Goal: Task Accomplishment & Management: Manage account settings

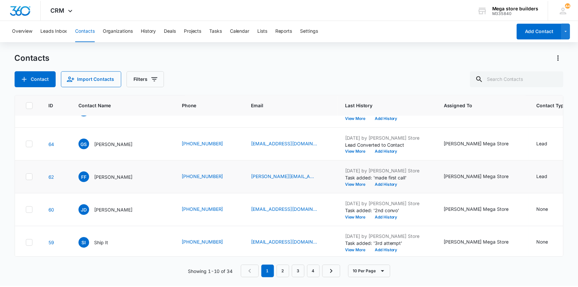
scroll to position [193, 0]
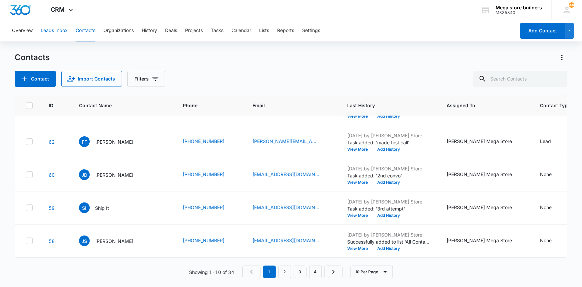
click at [56, 28] on button "Leads Inbox" at bounding box center [54, 30] width 27 height 21
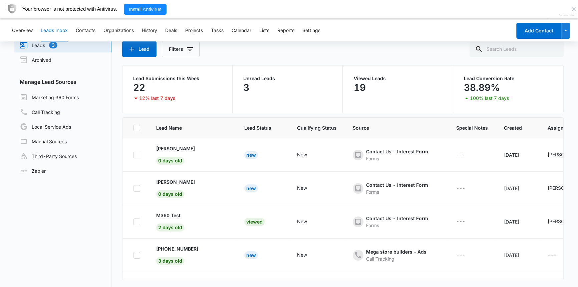
scroll to position [70, 0]
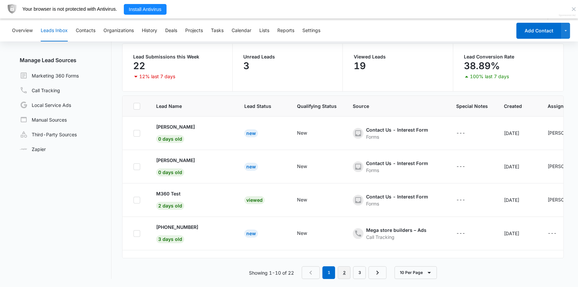
click at [345, 271] on link "2" at bounding box center [344, 272] width 13 height 13
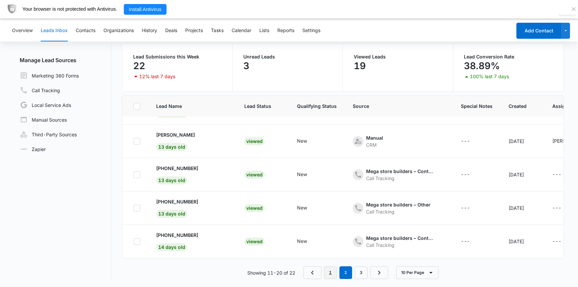
click at [331, 270] on link "1" at bounding box center [330, 272] width 13 height 13
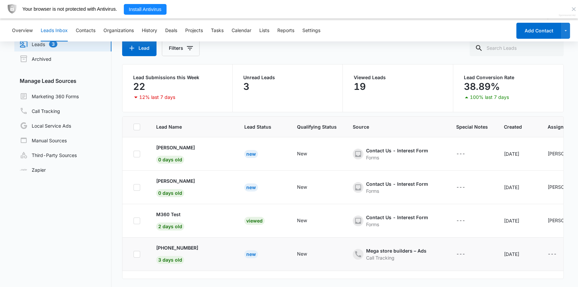
scroll to position [39, 0]
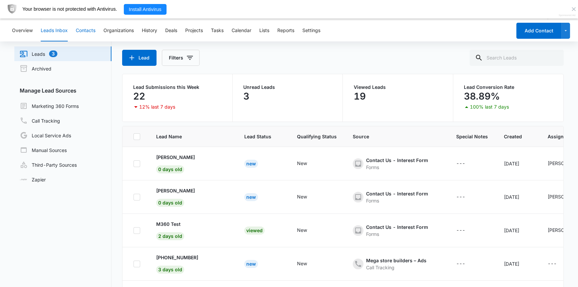
click at [88, 32] on button "Contacts" at bounding box center [86, 30] width 20 height 21
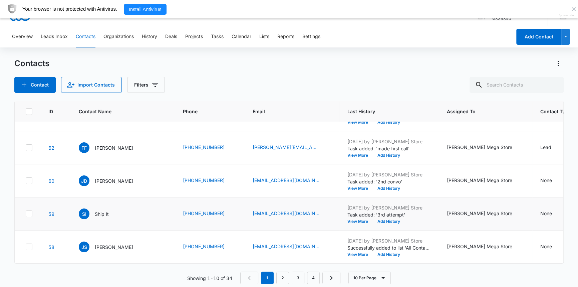
scroll to position [18, 0]
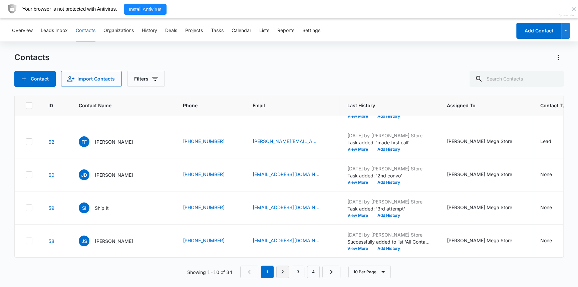
click at [281, 270] on link "2" at bounding box center [282, 271] width 13 height 13
click at [302, 270] on link "3" at bounding box center [299, 271] width 13 height 13
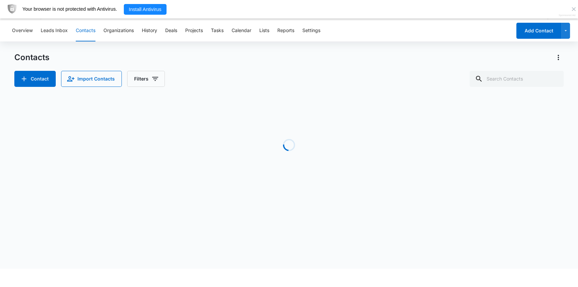
scroll to position [0, 0]
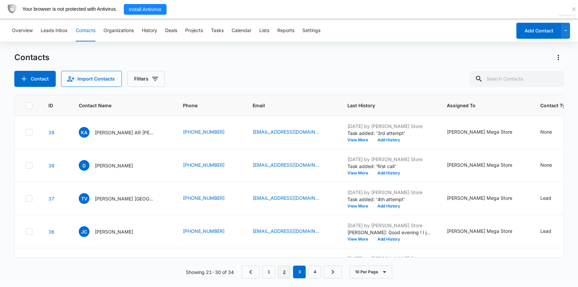
click at [283, 267] on link "2" at bounding box center [284, 271] width 13 height 13
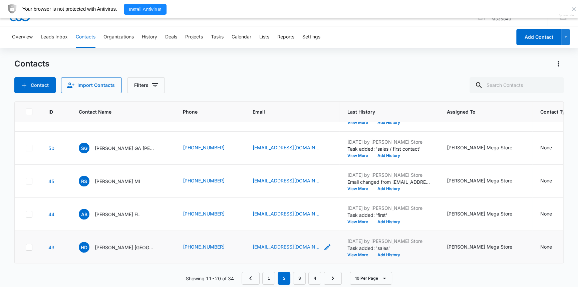
scroll to position [18, 0]
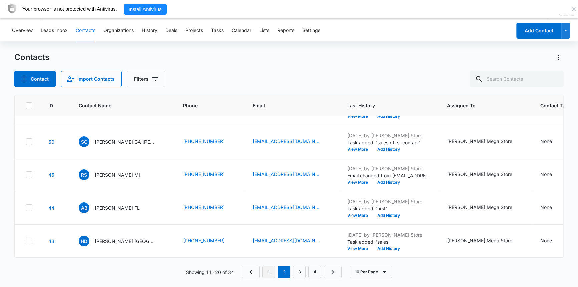
click at [272, 270] on link "1" at bounding box center [268, 271] width 13 height 13
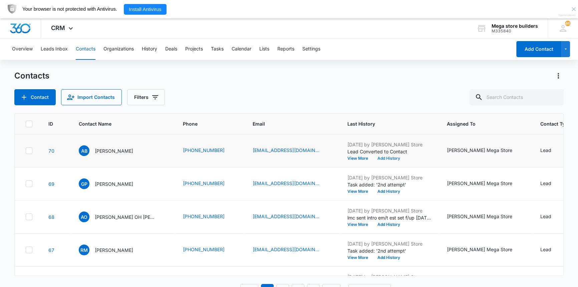
click at [373, 159] on button "Add History" at bounding box center [389, 158] width 32 height 4
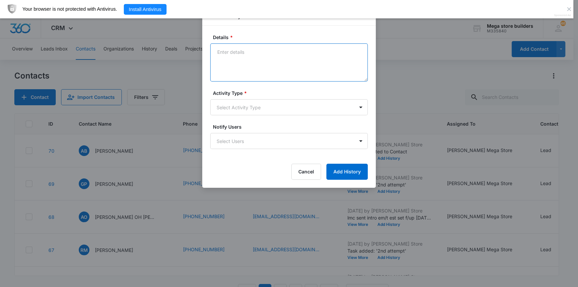
click at [247, 64] on textarea "Details *" at bounding box center [289, 62] width 158 height 38
type textarea "ttc fmr $ client; has bldg; may have funds call wed"
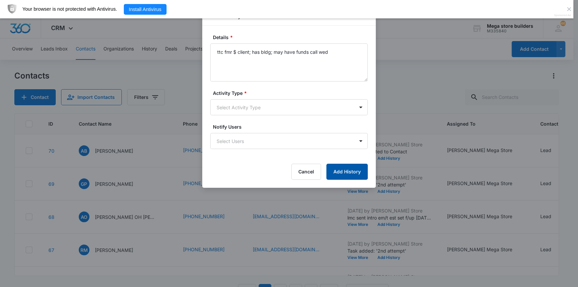
click at [360, 175] on button "Add History" at bounding box center [346, 172] width 41 height 16
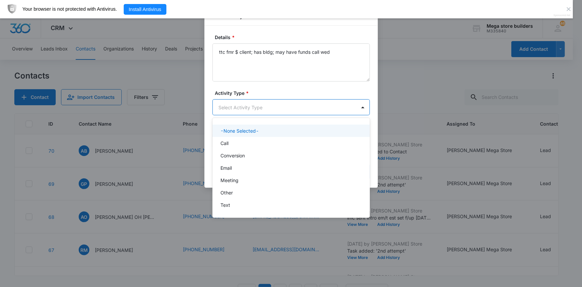
click at [263, 108] on body "CRM Apps Reputation Forms CRM Email Social Content Ads Intelligence Files Brand…" at bounding box center [291, 143] width 582 height 287
click at [227, 143] on p "Call" at bounding box center [225, 142] width 8 height 7
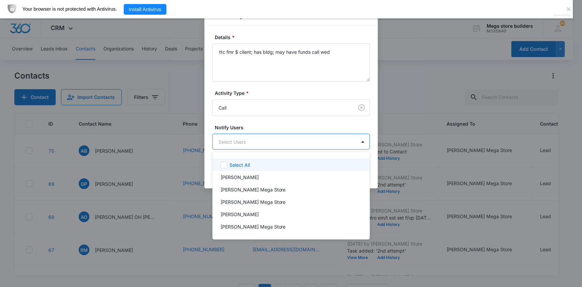
click at [227, 143] on body "CRM Apps Reputation Forms CRM Email Social Content Ads Intelligence Files Brand…" at bounding box center [291, 143] width 582 height 287
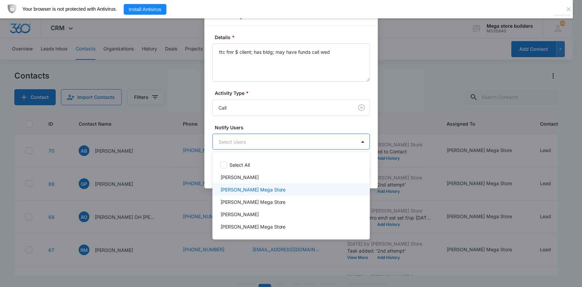
click at [231, 190] on p "[PERSON_NAME] Mega Store" at bounding box center [253, 189] width 65 height 7
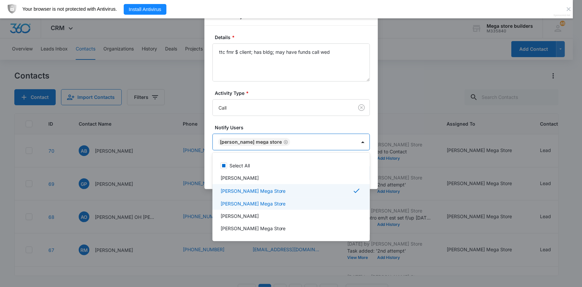
click at [390, 213] on div at bounding box center [291, 143] width 582 height 287
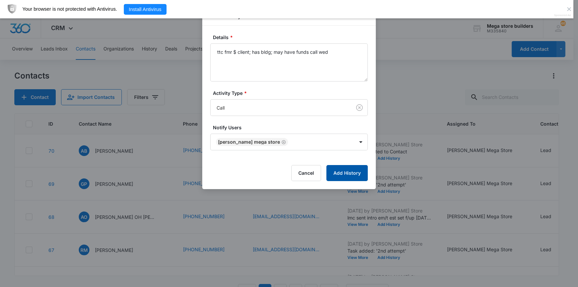
click at [358, 178] on button "Add History" at bounding box center [346, 173] width 41 height 16
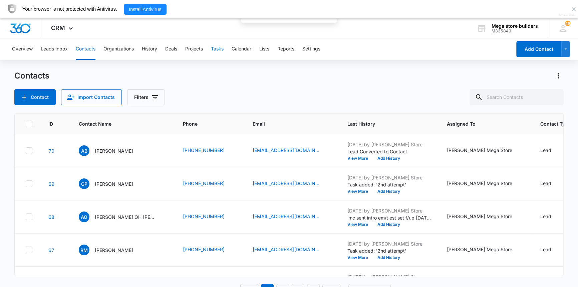
click at [218, 47] on button "Tasks" at bounding box center [217, 48] width 13 height 21
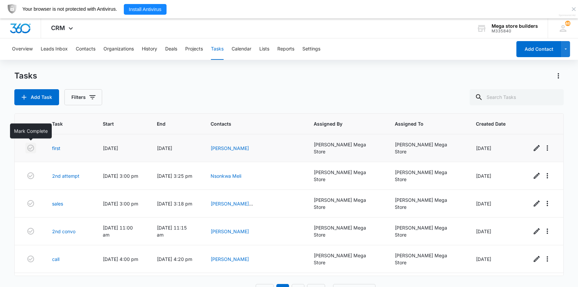
click at [30, 148] on icon "button" at bounding box center [31, 148] width 8 height 8
click at [258, 201] on link "[PERSON_NAME] [GEOGRAPHIC_DATA]" at bounding box center [235, 207] width 48 height 13
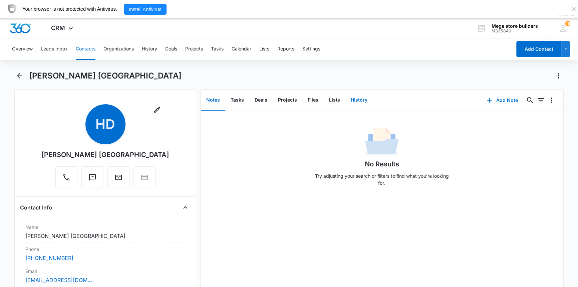
click at [357, 99] on button "History" at bounding box center [358, 100] width 27 height 21
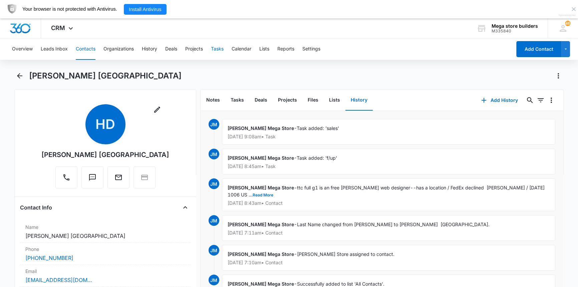
click at [216, 46] on button "Tasks" at bounding box center [217, 48] width 13 height 21
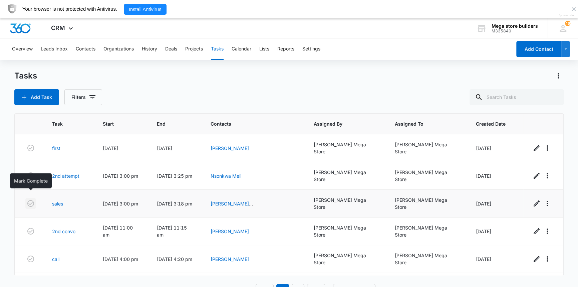
click at [31, 200] on icon "button" at bounding box center [30, 203] width 7 height 7
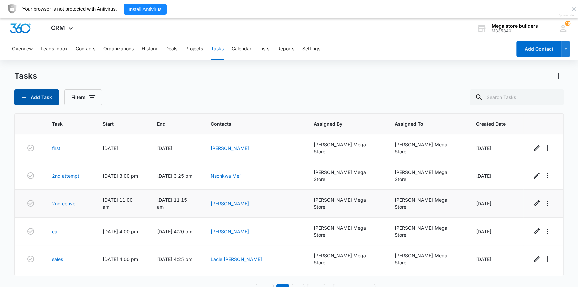
click at [43, 96] on button "Add Task" at bounding box center [36, 97] width 45 height 16
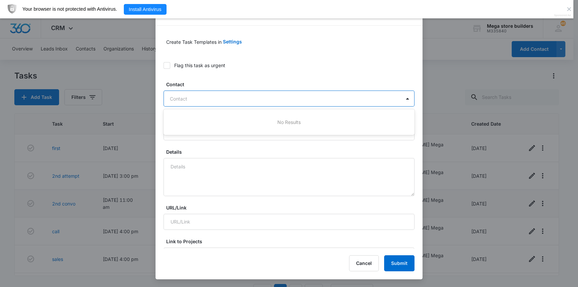
click at [218, 95] on div at bounding box center [285, 98] width 230 height 8
type input "hetal desai"
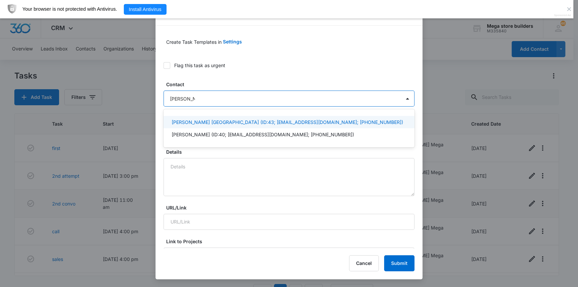
click at [189, 120] on p "Hetal Desai NJ (ID:43; originaldesai@gmail.com; (862) 295-9982)" at bounding box center [288, 121] width 232 height 7
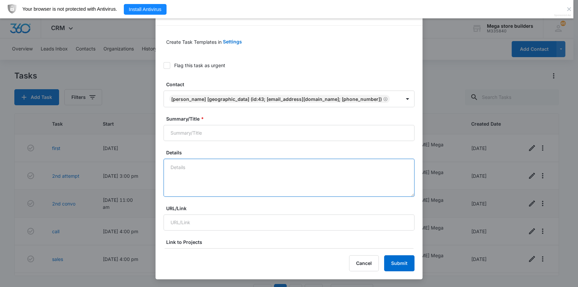
click at [183, 176] on textarea "Details" at bounding box center [289, 178] width 251 height 38
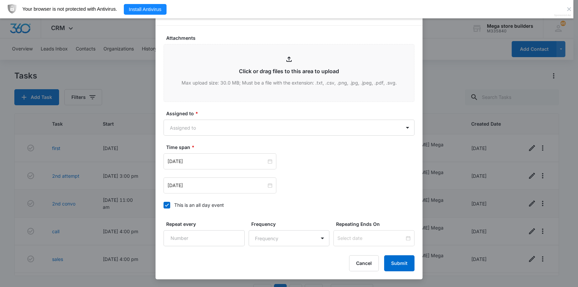
scroll to position [334, 0]
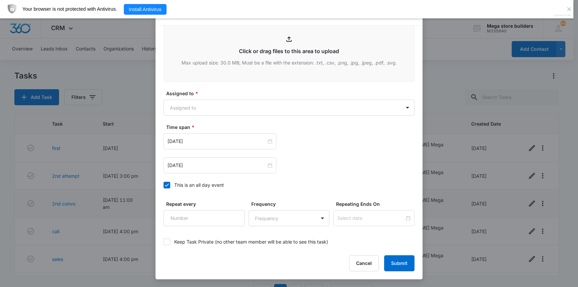
type textarea "3rd attemtp after initial"
click at [166, 184] on icon at bounding box center [167, 185] width 6 height 6
click at [164, 185] on input "This is an all day event" at bounding box center [164, 185] width 0 height 0
click at [248, 143] on input "[DATE]" at bounding box center [217, 140] width 99 height 7
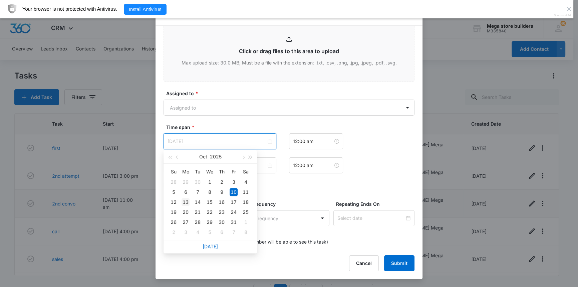
type input "Oct 13, 2025"
click at [184, 200] on div "13" at bounding box center [186, 202] width 8 height 8
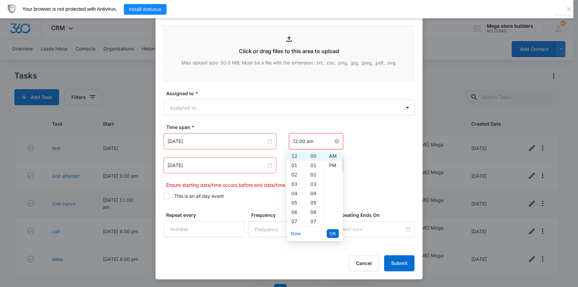
click at [304, 140] on input "12:00 am" at bounding box center [313, 140] width 40 height 7
click at [295, 178] on div "09" at bounding box center [296, 179] width 19 height 9
type input "9:00 am"
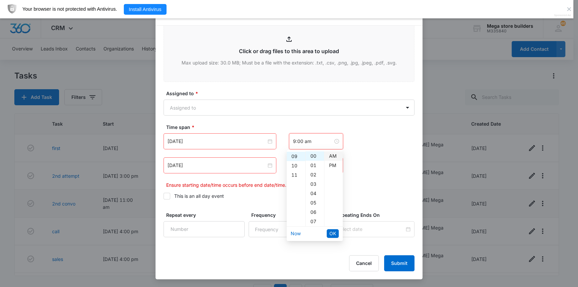
click at [331, 155] on div "AM" at bounding box center [333, 155] width 18 height 9
click at [336, 231] on button "OK" at bounding box center [333, 233] width 12 height 9
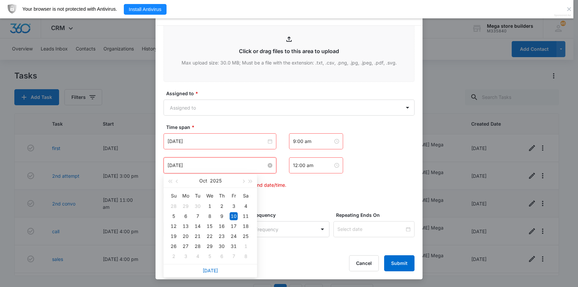
click at [227, 166] on input "[DATE]" at bounding box center [217, 165] width 99 height 7
type input "Oct 13, 2025"
click at [184, 223] on div "13" at bounding box center [186, 226] width 8 height 8
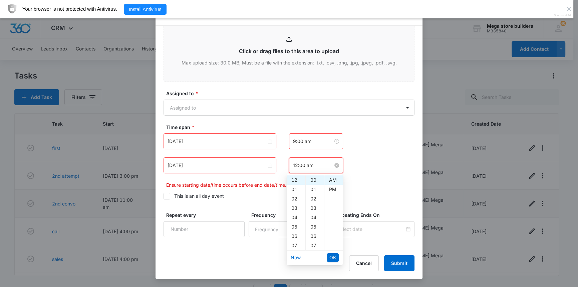
click at [297, 165] on input "12:00 am" at bounding box center [313, 165] width 40 height 7
click at [296, 201] on div "09" at bounding box center [296, 203] width 19 height 9
click at [316, 227] on div "15" at bounding box center [315, 229] width 18 height 9
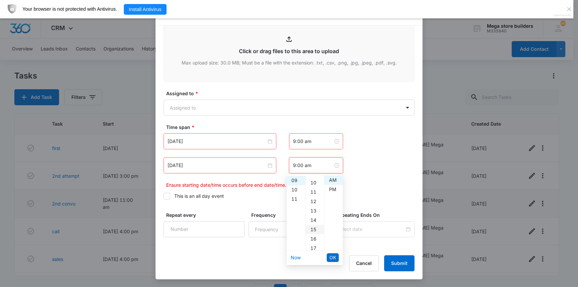
type input "9:15 am"
click at [333, 257] on span "OK" at bounding box center [332, 257] width 7 height 7
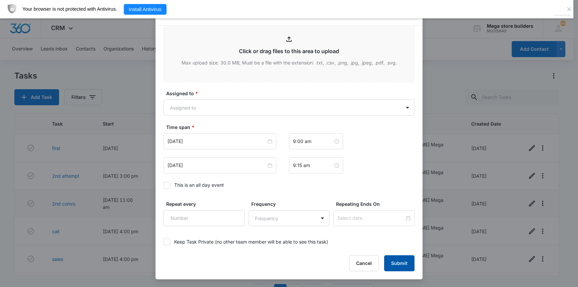
click at [398, 265] on button "Submit" at bounding box center [399, 263] width 30 height 16
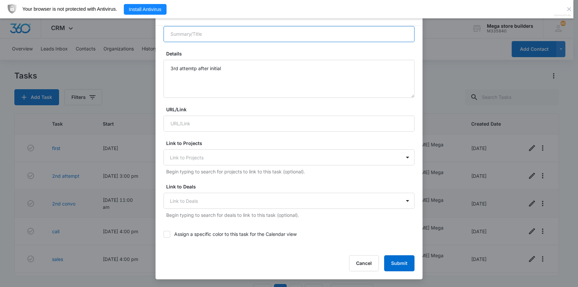
click at [194, 38] on input "Summary/Title *" at bounding box center [289, 34] width 251 height 16
type input "sales"
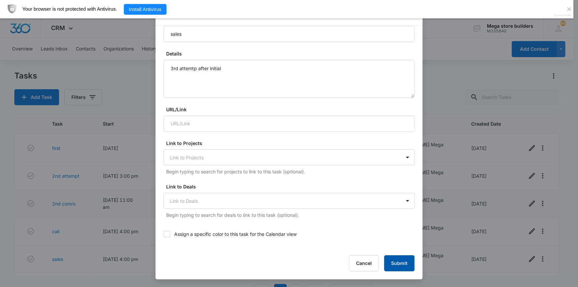
click at [398, 264] on button "Submit" at bounding box center [399, 263] width 30 height 16
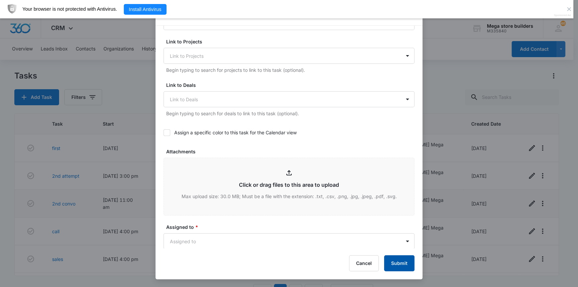
click at [395, 265] on button "Submit" at bounding box center [399, 263] width 30 height 16
click at [199, 237] on body "CRM Apps Reputation Forms CRM Email Social Content Ads Intelligence Files Brand…" at bounding box center [289, 152] width 578 height 304
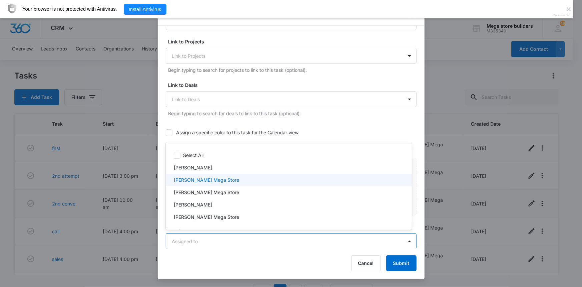
click at [194, 181] on p "[PERSON_NAME] Mega Store" at bounding box center [206, 179] width 65 height 7
click at [410, 264] on div at bounding box center [291, 143] width 582 height 287
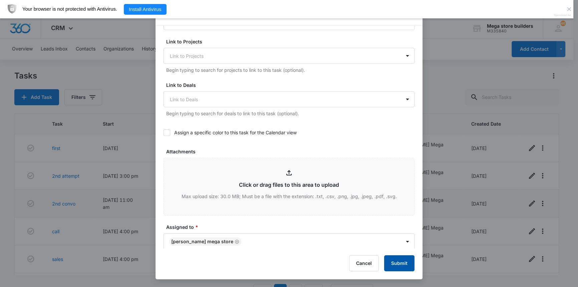
click at [408, 269] on button "Submit" at bounding box center [399, 263] width 30 height 16
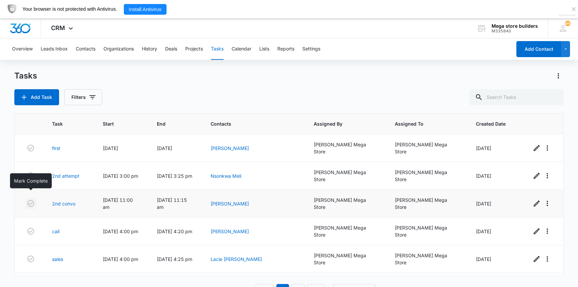
click at [28, 199] on icon "button" at bounding box center [31, 203] width 8 height 8
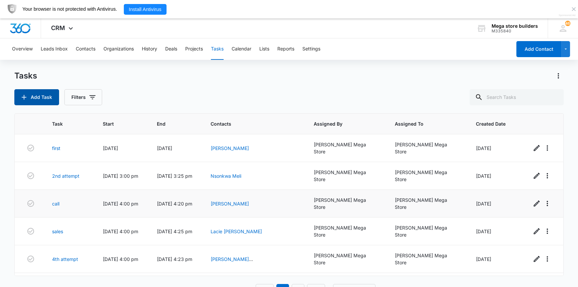
click at [36, 98] on button "Add Task" at bounding box center [36, 97] width 45 height 16
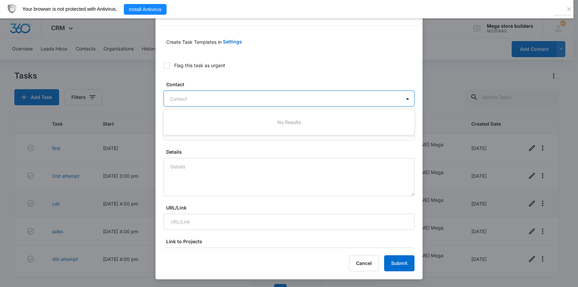
click at [210, 97] on div at bounding box center [285, 98] width 230 height 8
type input "jean delir"
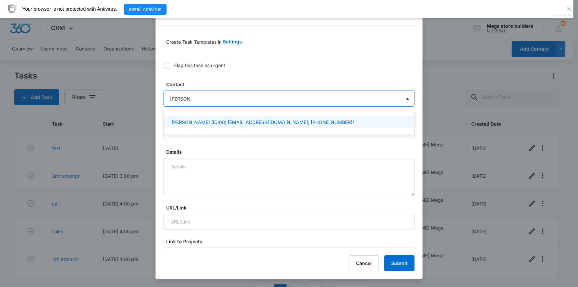
click at [187, 121] on p "Jean Derilus (ID:60; derilusjean7@gmail.com; (609) 829-1098)" at bounding box center [263, 121] width 183 height 7
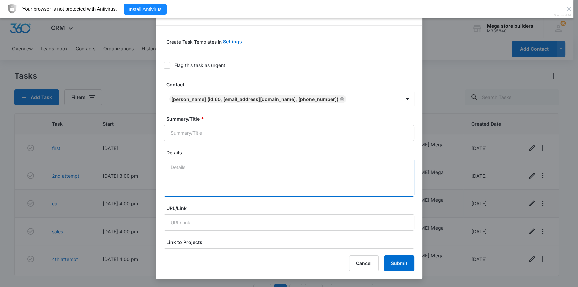
click at [175, 168] on textarea "Details" at bounding box center [289, 178] width 251 height 38
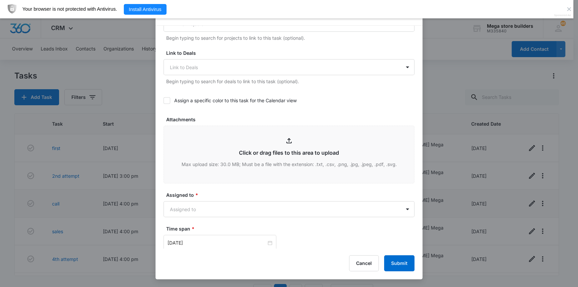
scroll to position [273, 0]
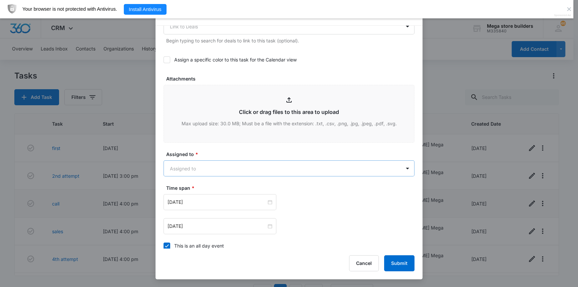
type textarea "sales"
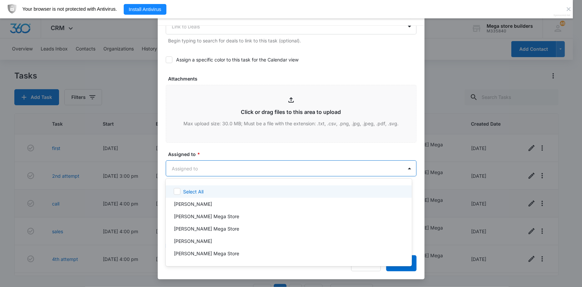
click at [206, 167] on body "CRM Apps Reputation Forms CRM Email Social Content Ads Intelligence Files Brand…" at bounding box center [291, 143] width 582 height 287
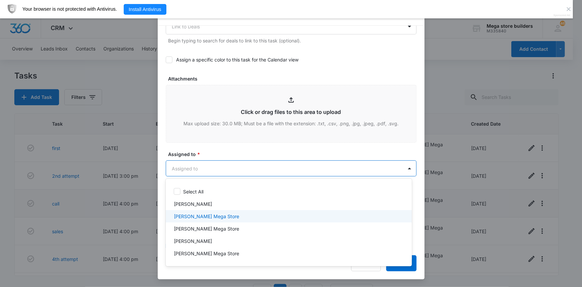
click at [194, 213] on p "[PERSON_NAME] Mega Store" at bounding box center [206, 216] width 65 height 7
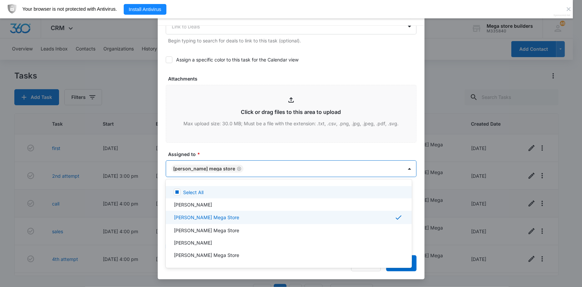
click at [353, 139] on div at bounding box center [291, 143] width 582 height 287
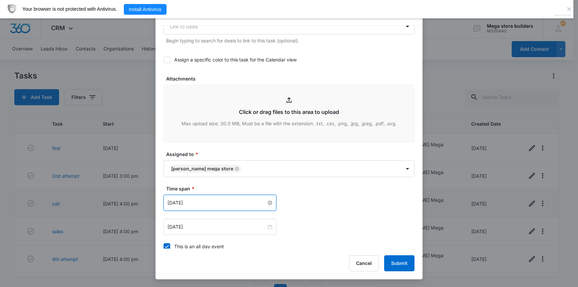
click at [194, 205] on input "[DATE]" at bounding box center [217, 202] width 99 height 7
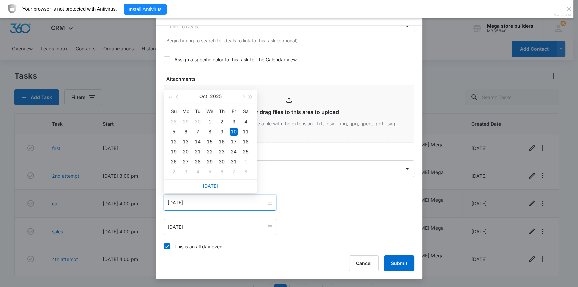
click at [167, 244] on icon at bounding box center [167, 246] width 6 height 6
click at [164, 246] on input "This is an all day event" at bounding box center [164, 246] width 0 height 0
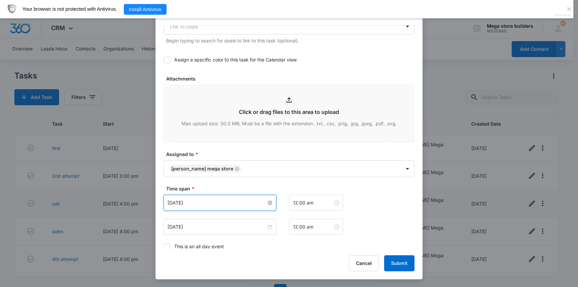
click at [210, 201] on input "[DATE]" at bounding box center [217, 202] width 99 height 7
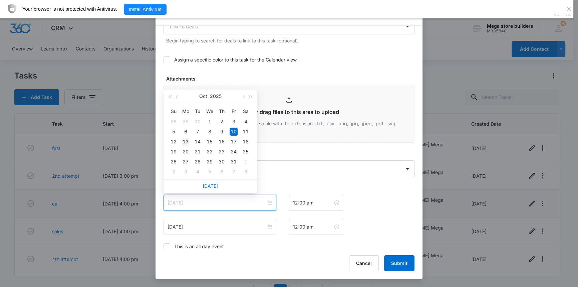
type input "Oct 13, 2025"
click at [185, 138] on div "13" at bounding box center [186, 141] width 8 height 8
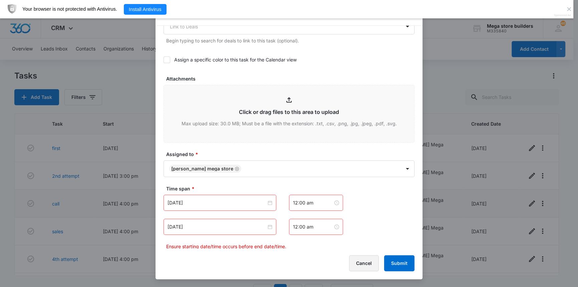
click at [358, 261] on button "Cancel" at bounding box center [364, 263] width 30 height 16
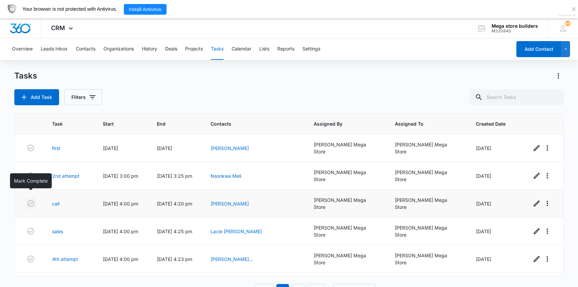
click at [29, 199] on icon "button" at bounding box center [31, 203] width 8 height 8
click at [262, 201] on link "Lacie [PERSON_NAME]" at bounding box center [236, 204] width 51 height 6
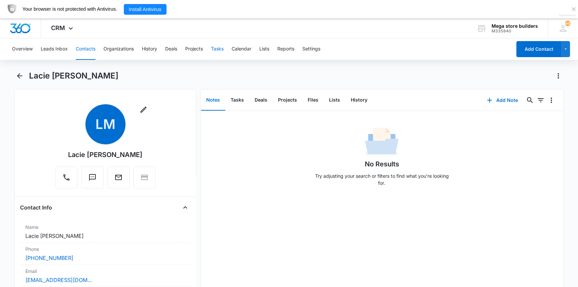
click at [215, 47] on button "Tasks" at bounding box center [217, 48] width 13 height 21
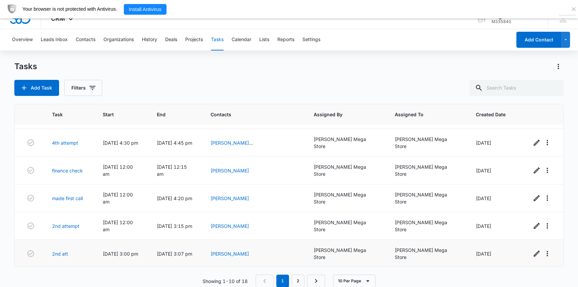
scroll to position [18, 0]
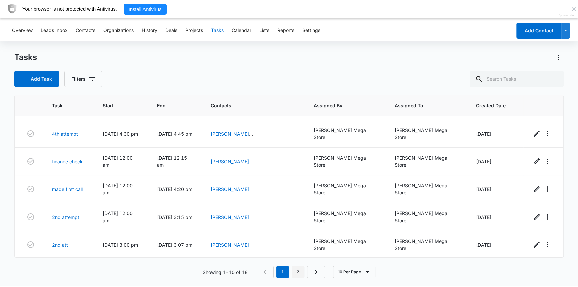
click at [295, 273] on link "2" at bounding box center [298, 271] width 13 height 13
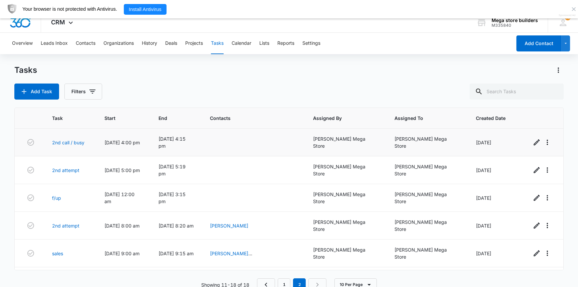
scroll to position [0, 0]
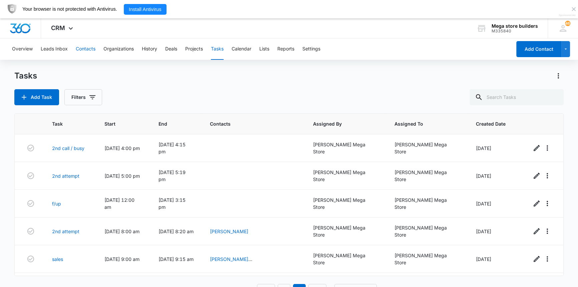
click at [91, 47] on button "Contacts" at bounding box center [86, 48] width 20 height 21
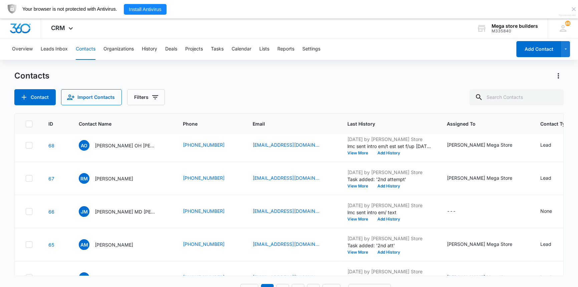
scroll to position [91, 0]
